Goal: Task Accomplishment & Management: Use online tool/utility

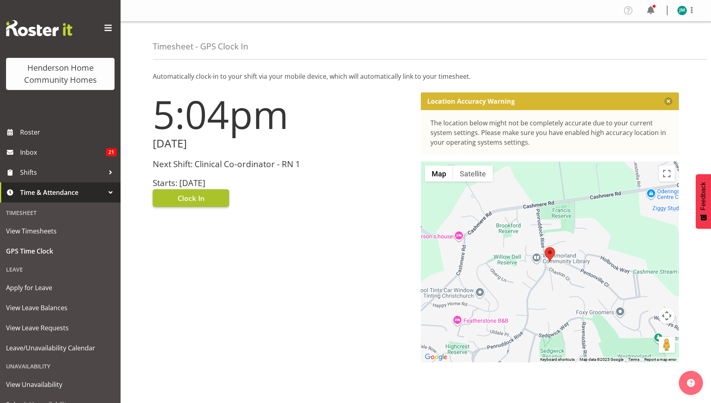
click at [197, 200] on span "Clock In" at bounding box center [191, 198] width 27 height 10
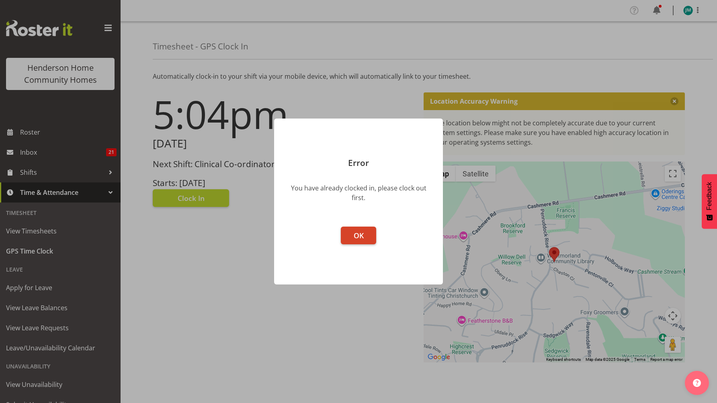
click at [362, 238] on span "OK" at bounding box center [359, 236] width 10 height 10
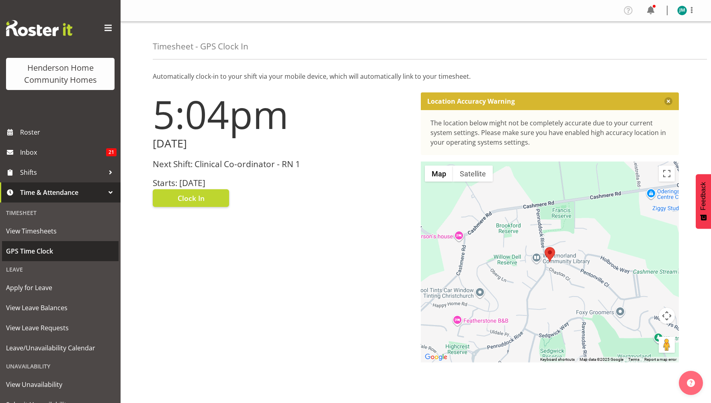
click at [43, 254] on span "GPS Time Clock" at bounding box center [60, 251] width 108 height 12
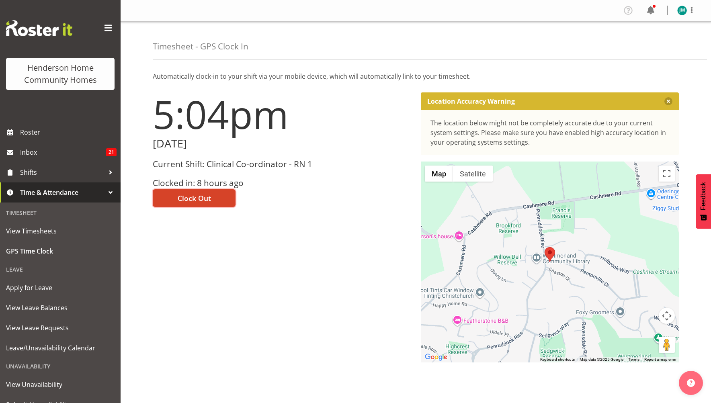
click at [213, 200] on button "Clock Out" at bounding box center [194, 198] width 83 height 18
